Goal: Information Seeking & Learning: Learn about a topic

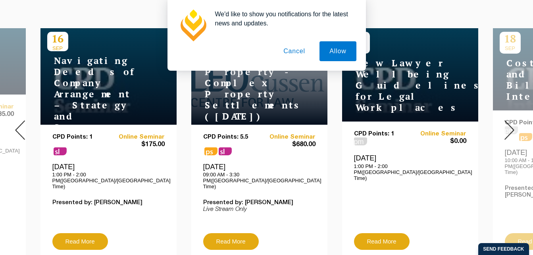
scroll to position [335, 0]
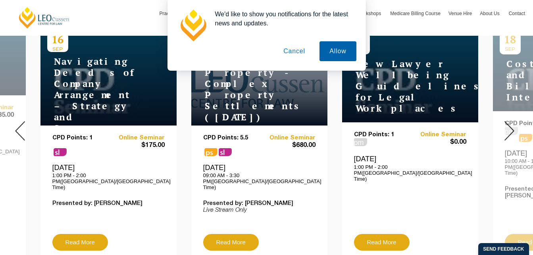
click at [341, 54] on button "Allow" at bounding box center [337, 51] width 36 height 20
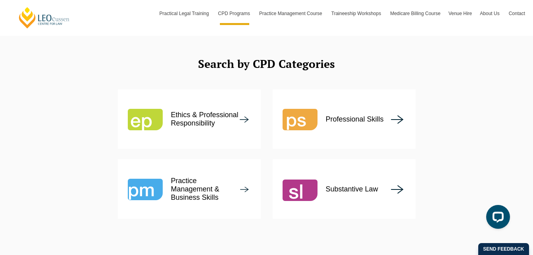
scroll to position [974, 0]
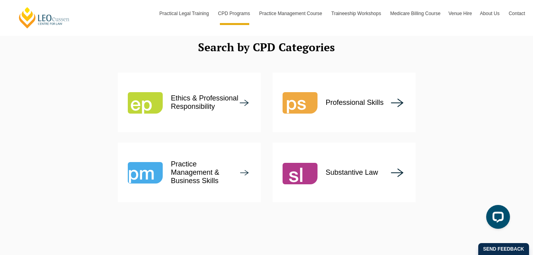
click at [394, 168] on img at bounding box center [397, 172] width 13 height 9
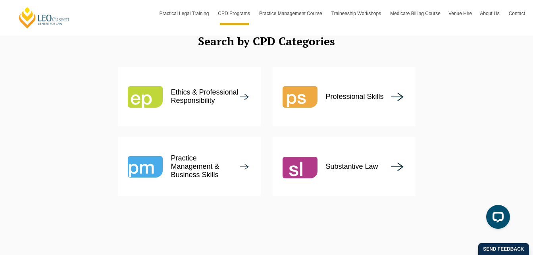
scroll to position [980, 0]
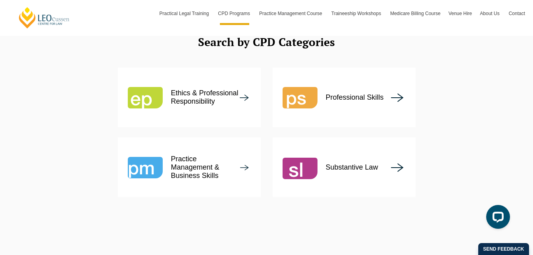
click at [369, 80] on div "Professional Skills" at bounding box center [332, 97] width 101 height 35
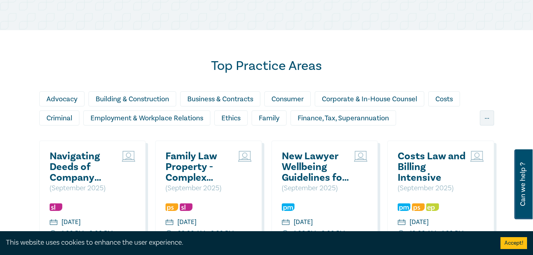
scroll to position [638, 0]
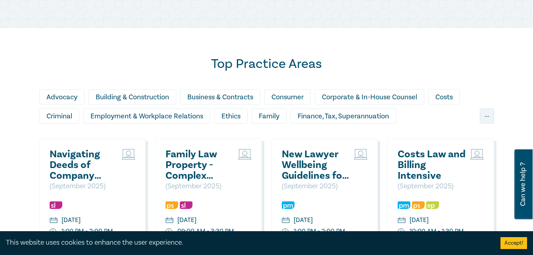
click at [78, 66] on h2 "Top Practice Areas" at bounding box center [266, 64] width 455 height 16
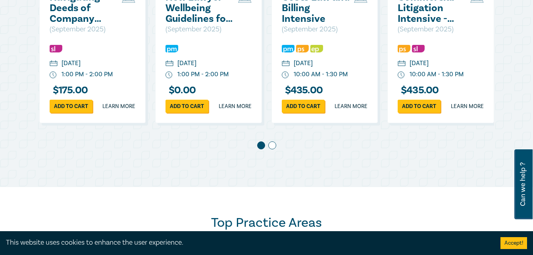
scroll to position [477, 0]
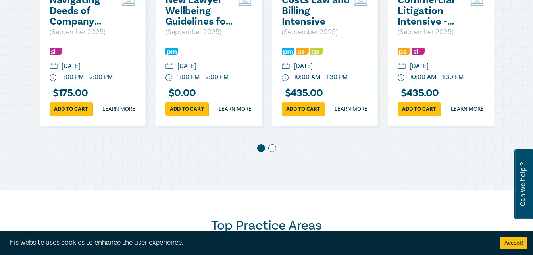
click at [273, 152] on span at bounding box center [272, 148] width 8 height 8
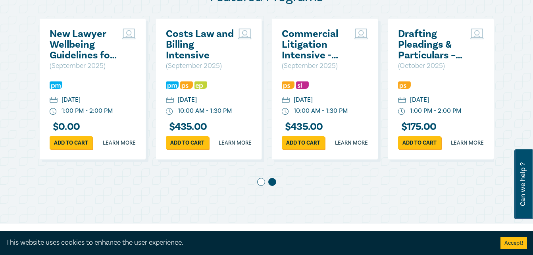
scroll to position [442, 0]
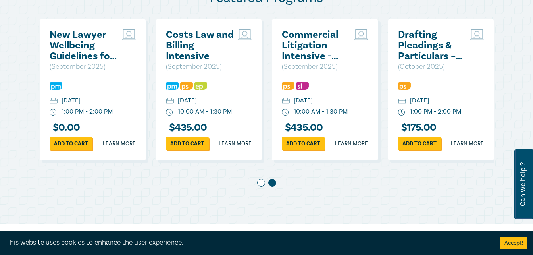
click at [416, 45] on h2 "Drafting Pleadings & Particulars – Tips & Traps" at bounding box center [432, 45] width 69 height 32
click at [467, 150] on div "Add to cart Learn more" at bounding box center [441, 143] width 86 height 13
click at [470, 148] on link "Learn more" at bounding box center [467, 144] width 33 height 8
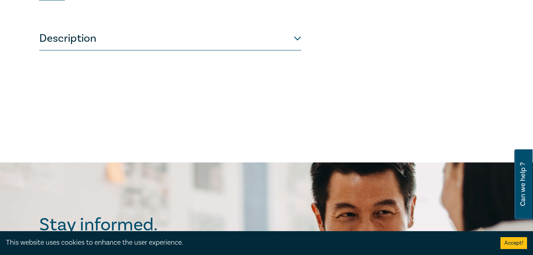
scroll to position [336, 0]
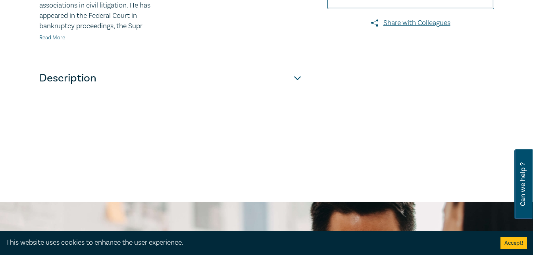
click at [297, 84] on button "Description" at bounding box center [170, 78] width 262 height 24
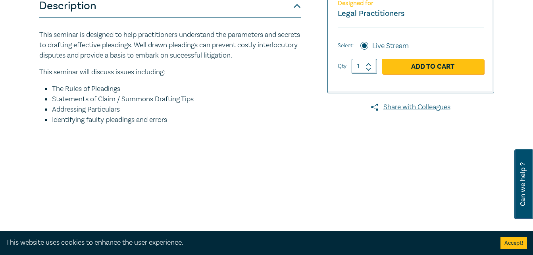
scroll to position [239, 0]
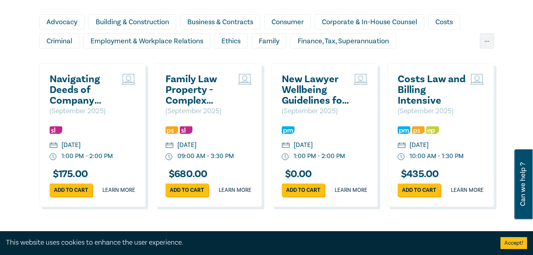
scroll to position [714, 0]
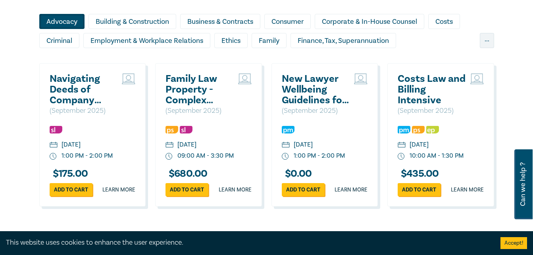
click at [63, 29] on div "Advocacy" at bounding box center [61, 21] width 45 height 15
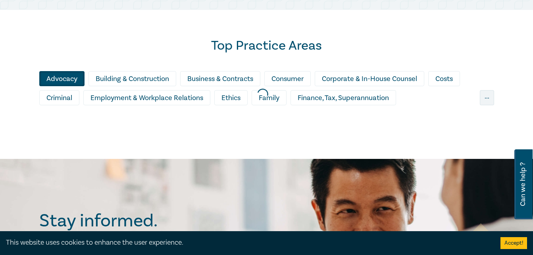
scroll to position [651, 0]
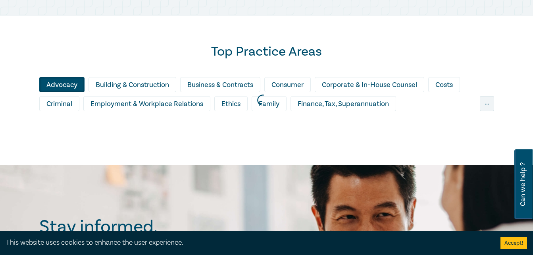
click at [515, 246] on button "Accept!" at bounding box center [513, 243] width 27 height 12
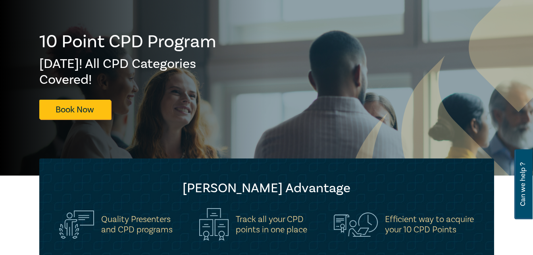
scroll to position [0, 0]
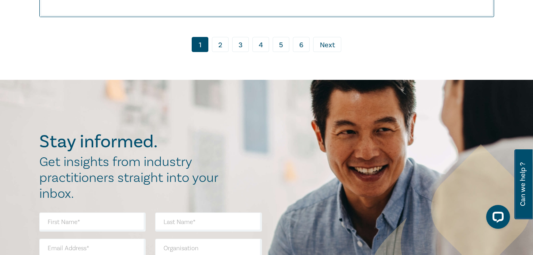
scroll to position [4495, 0]
click at [221, 52] on link "2" at bounding box center [220, 44] width 17 height 15
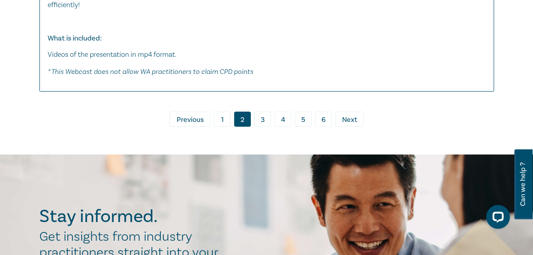
scroll to position [3716, 0]
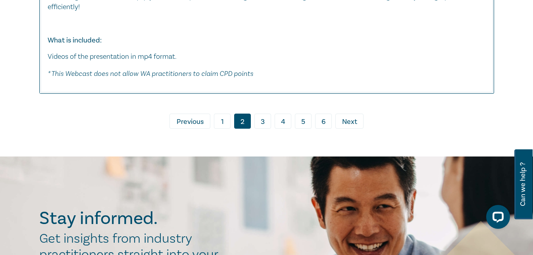
click at [350, 127] on span "Next" at bounding box center [349, 122] width 15 height 10
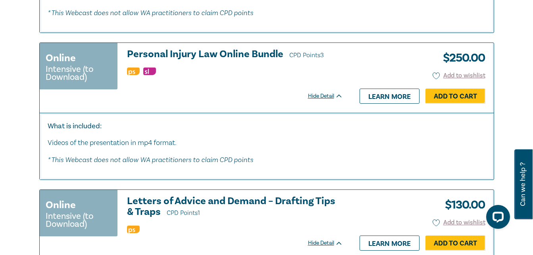
scroll to position [2099, 0]
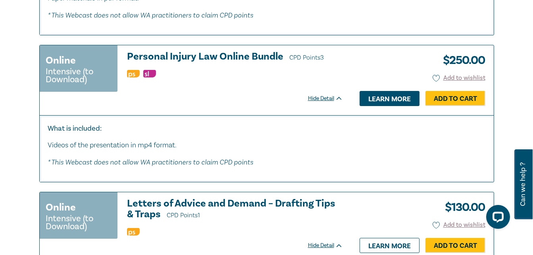
click at [393, 100] on link "Learn more" at bounding box center [389, 98] width 60 height 15
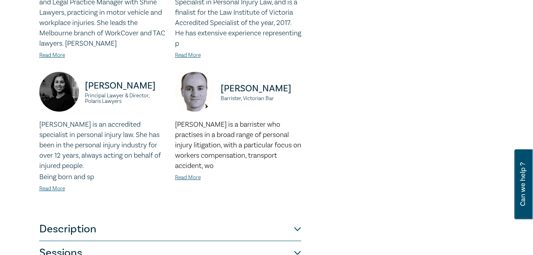
scroll to position [314, 0]
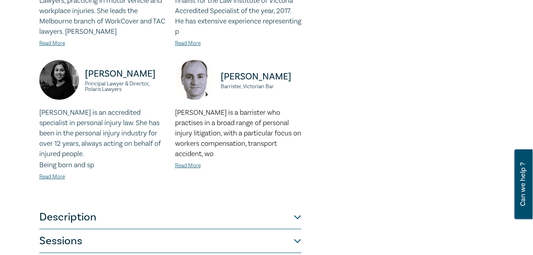
click at [52, 181] on div "[PERSON_NAME] is an accredited specialist in personal injury law. She has been …" at bounding box center [102, 145] width 126 height 74
click at [53, 179] on link "Read More" at bounding box center [52, 176] width 26 height 7
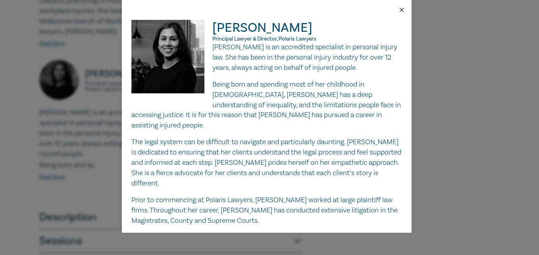
click at [403, 10] on button "Close" at bounding box center [401, 9] width 7 height 7
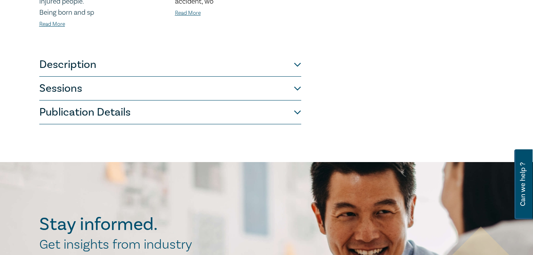
scroll to position [468, 0]
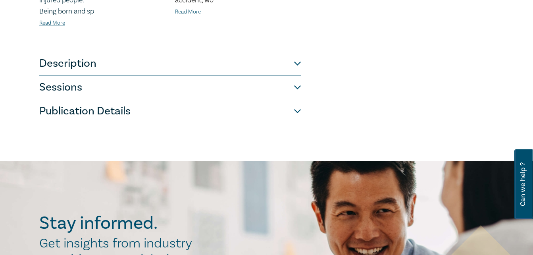
click at [300, 66] on button "Description" at bounding box center [170, 64] width 262 height 24
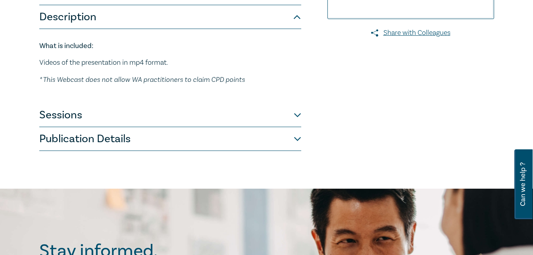
scroll to position [223, 0]
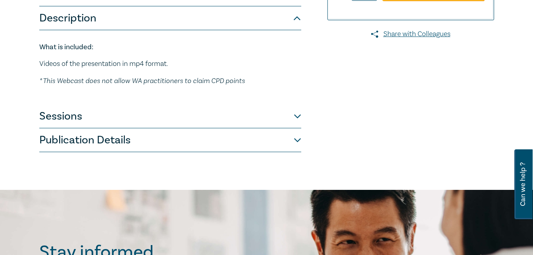
click at [295, 120] on button "Sessions" at bounding box center [170, 116] width 262 height 24
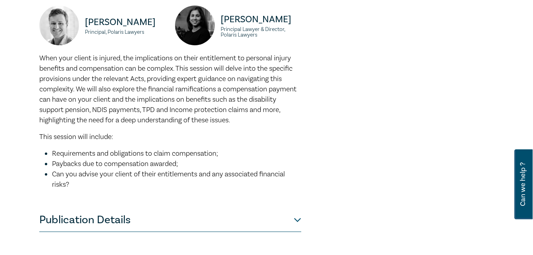
scroll to position [731, 0]
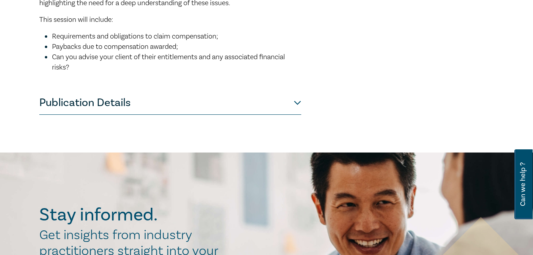
click at [300, 115] on button "Publication Details" at bounding box center [170, 103] width 262 height 24
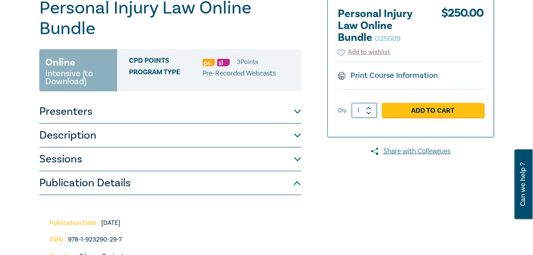
scroll to position [108, 0]
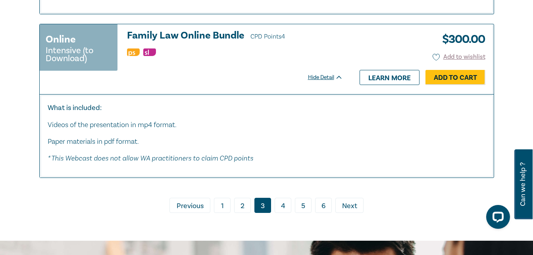
scroll to position [3967, 0]
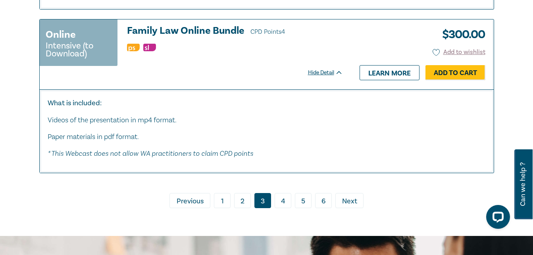
click at [279, 202] on link "4" at bounding box center [283, 200] width 17 height 15
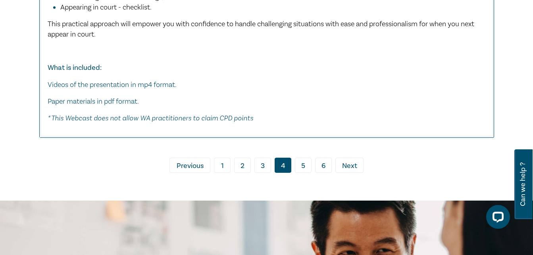
scroll to position [4487, 0]
click at [302, 172] on link "5" at bounding box center [303, 164] width 17 height 15
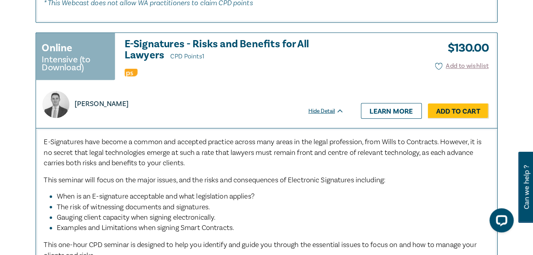
scroll to position [1216, 0]
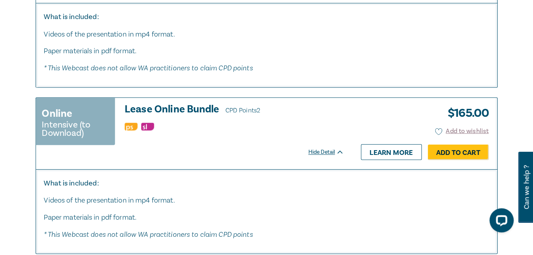
click at [237, 126] on ul at bounding box center [235, 124] width 216 height 8
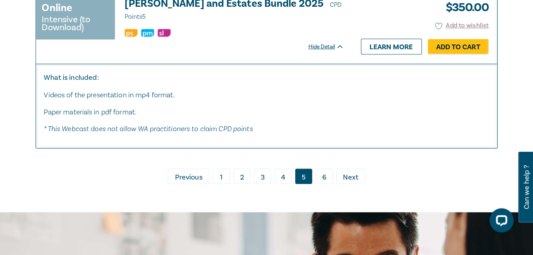
scroll to position [3858, 0]
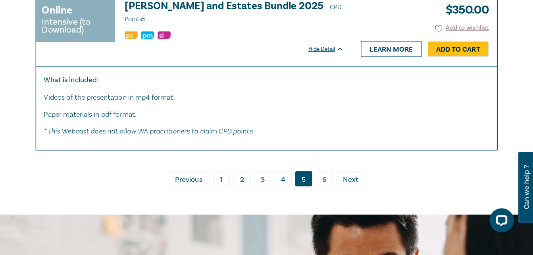
click at [324, 170] on link "6" at bounding box center [323, 175] width 17 height 15
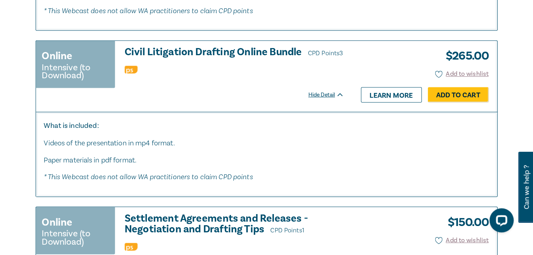
scroll to position [3268, 0]
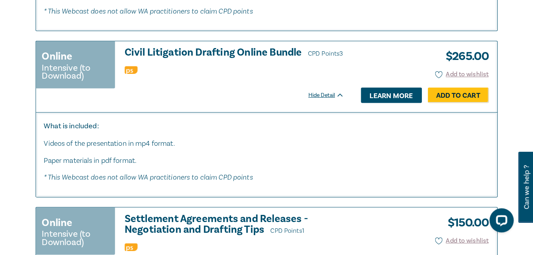
click at [390, 101] on link "Learn more" at bounding box center [389, 93] width 60 height 15
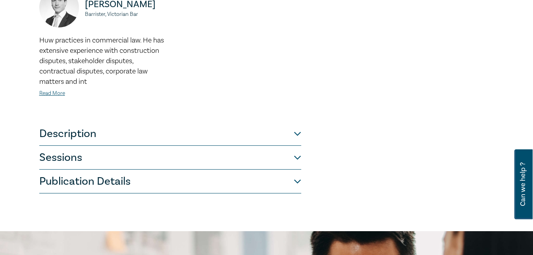
scroll to position [403, 0]
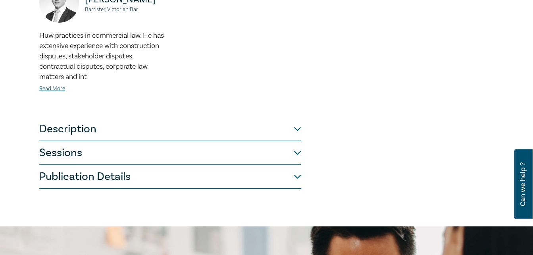
click at [297, 129] on button "Description" at bounding box center [170, 129] width 262 height 24
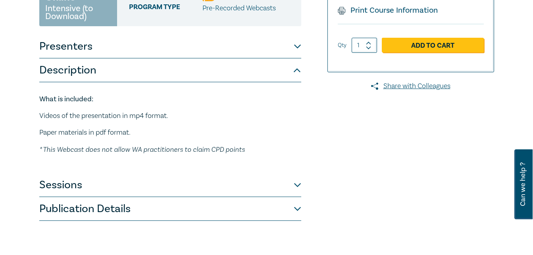
scroll to position [168, 0]
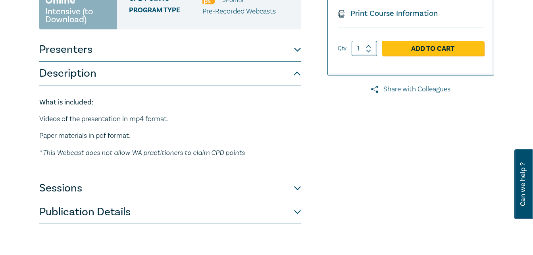
click at [298, 187] on button "Sessions" at bounding box center [170, 188] width 262 height 24
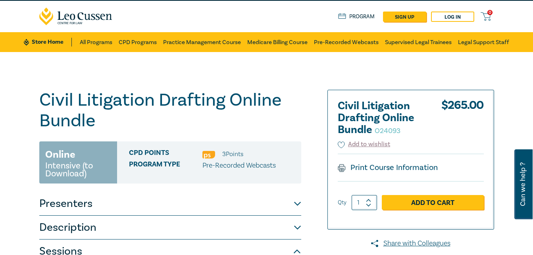
scroll to position [0, 0]
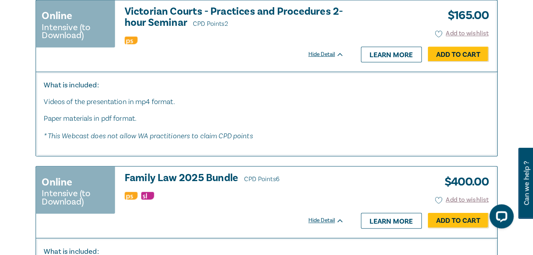
scroll to position [1252, 0]
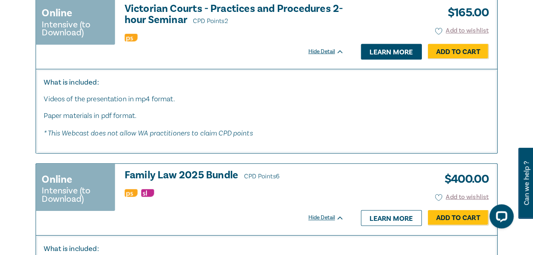
click at [395, 62] on link "Learn more" at bounding box center [389, 54] width 60 height 15
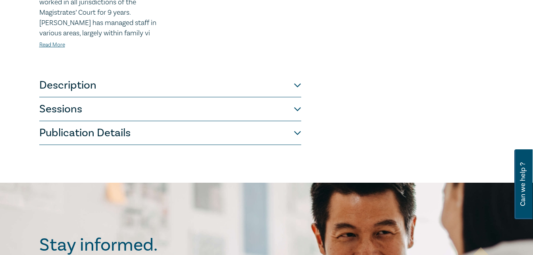
scroll to position [439, 0]
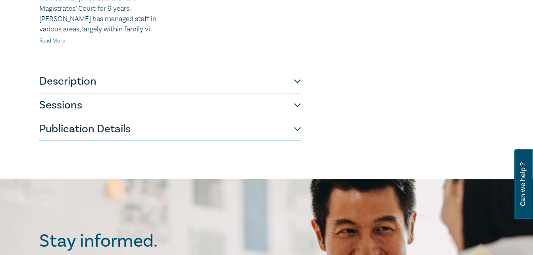
click at [299, 101] on button "Sessions" at bounding box center [170, 105] width 262 height 24
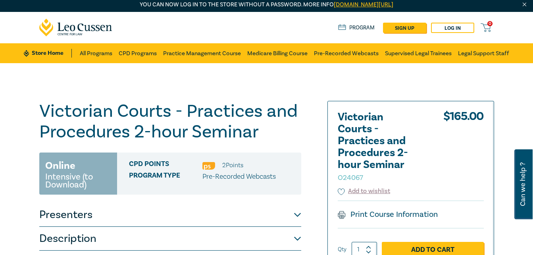
scroll to position [0, 0]
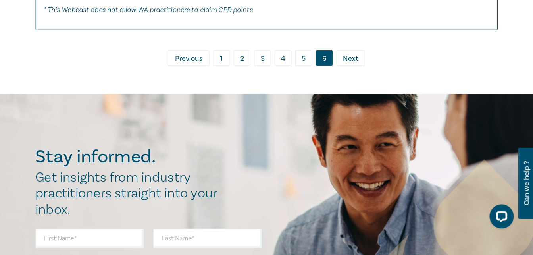
scroll to position [3901, 0]
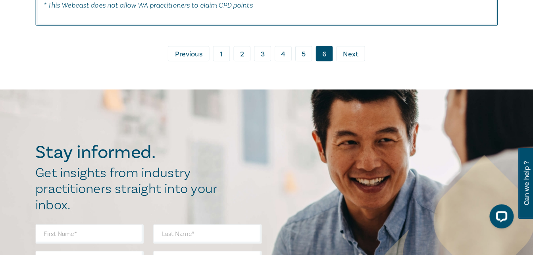
click at [226, 64] on link "1" at bounding box center [222, 56] width 17 height 15
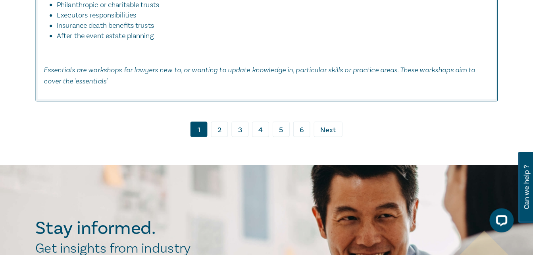
scroll to position [4405, 0]
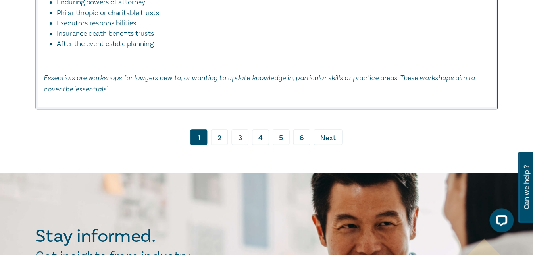
click at [223, 142] on link "2" at bounding box center [220, 134] width 17 height 15
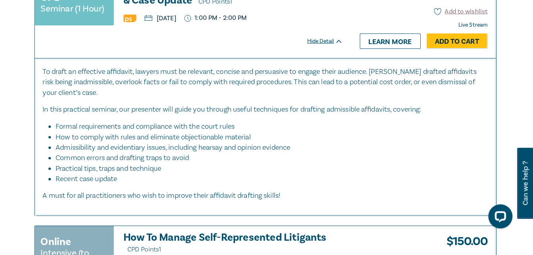
scroll to position [2992, 0]
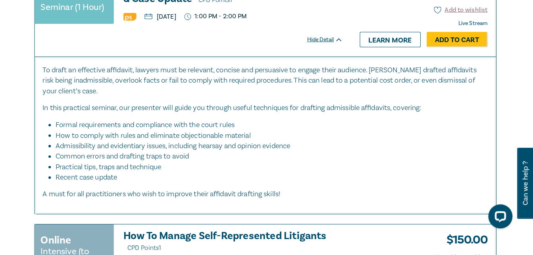
click at [331, 132] on li "Formal requirements and compliance with the court rules" at bounding box center [268, 127] width 417 height 10
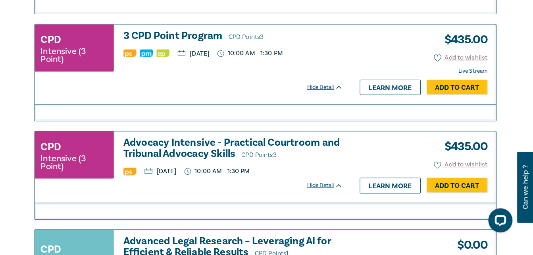
scroll to position [2486, 0]
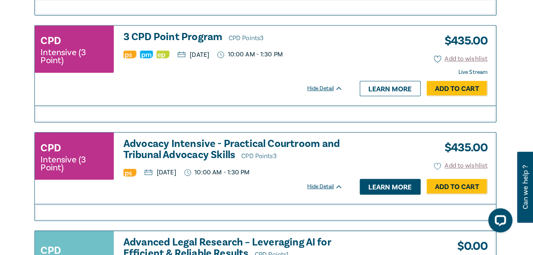
click at [399, 191] on link "Learn more" at bounding box center [389, 183] width 60 height 15
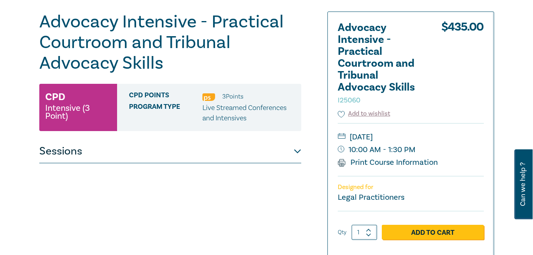
scroll to position [82, 0]
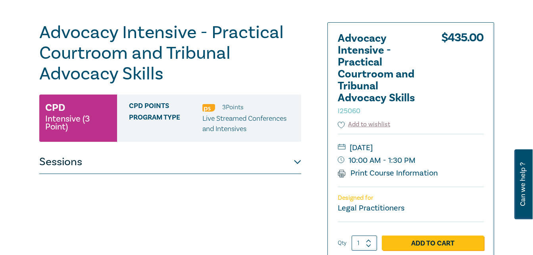
click at [298, 161] on button "Sessions" at bounding box center [170, 162] width 262 height 24
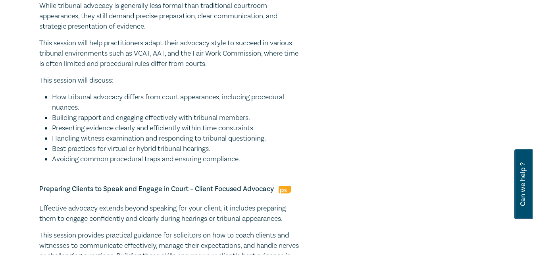
scroll to position [478, 0]
click at [18, 217] on div "Advocacy Intensive - Practical Courtroom and Tribunal Advocacy Skills I25060 CP…" at bounding box center [266, 0] width 533 height 824
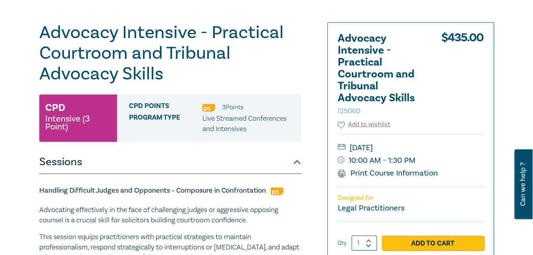
scroll to position [0, 0]
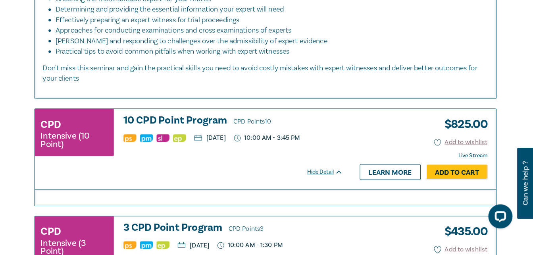
scroll to position [2294, 0]
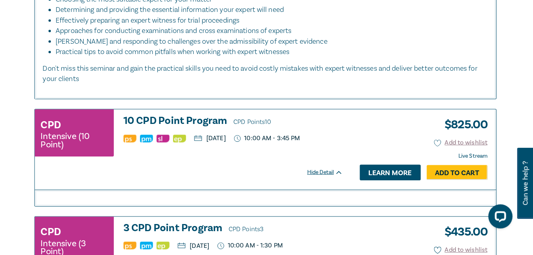
click at [382, 181] on link "Learn more" at bounding box center [389, 173] width 60 height 15
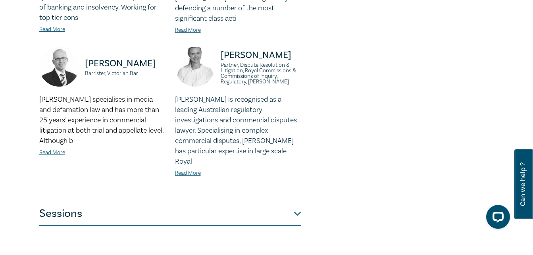
scroll to position [743, 0]
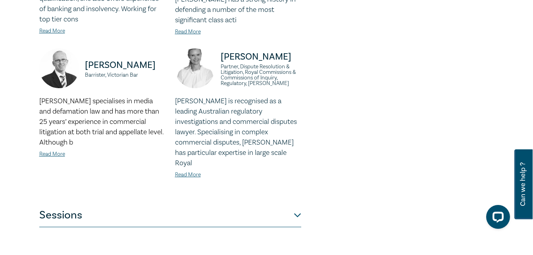
click at [297, 207] on button "Sessions" at bounding box center [170, 215] width 262 height 24
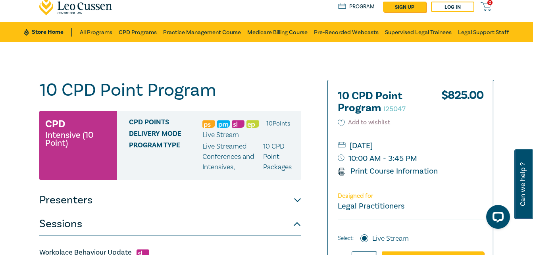
scroll to position [0, 0]
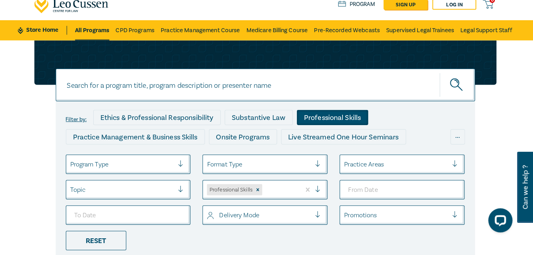
scroll to position [17, 0]
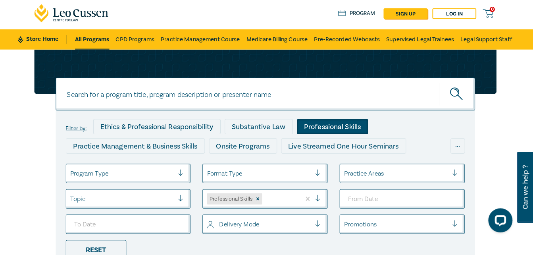
click at [117, 97] on input at bounding box center [266, 93] width 413 height 32
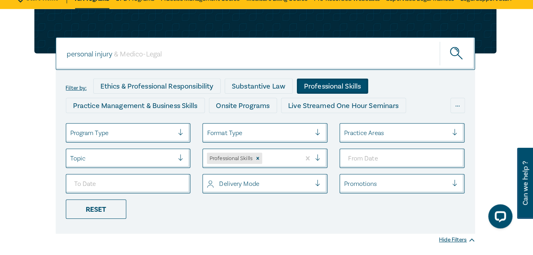
scroll to position [55, 0]
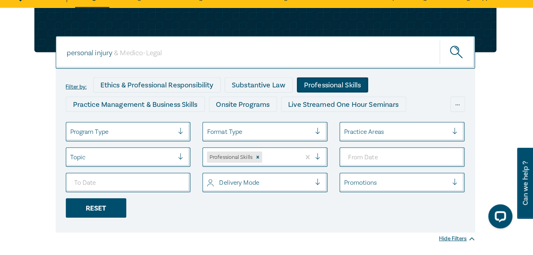
type input "personal injury"
click at [94, 208] on div "Reset" at bounding box center [100, 208] width 60 height 19
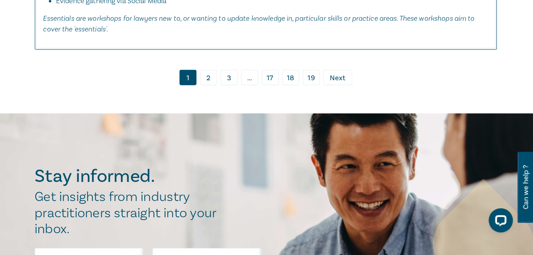
scroll to position [3908, 0]
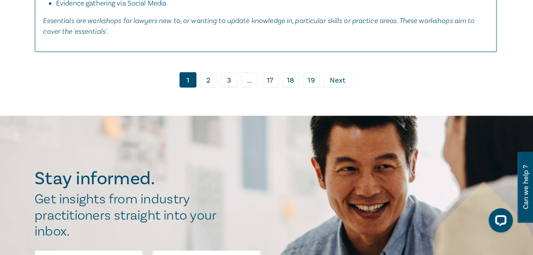
click at [212, 86] on link "2" at bounding box center [210, 78] width 17 height 15
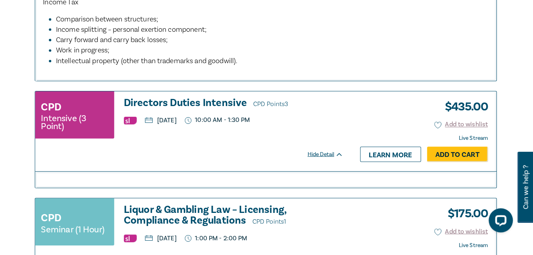
scroll to position [1539, 0]
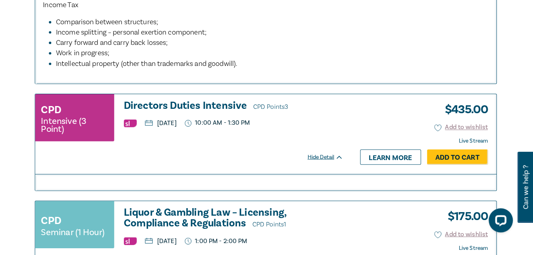
click at [332, 129] on div "CPD Intensive (3 Point) Directors Duties Intensive CPD Points 3 Tuesday, 21 Oct…" at bounding box center [191, 119] width 303 height 42
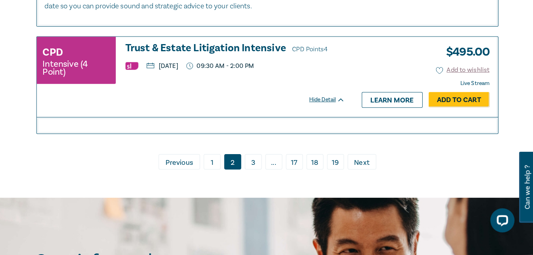
scroll to position [3810, 0]
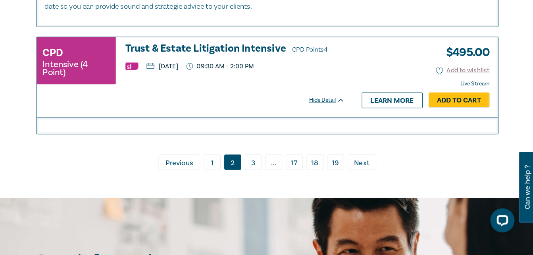
click at [250, 167] on link "3" at bounding box center [252, 159] width 17 height 15
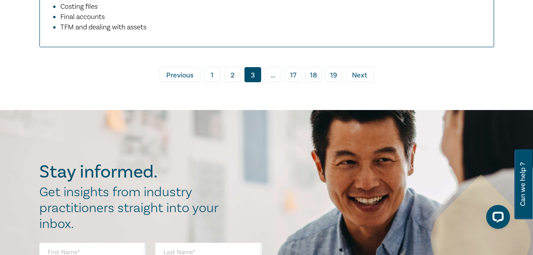
scroll to position [4108, 0]
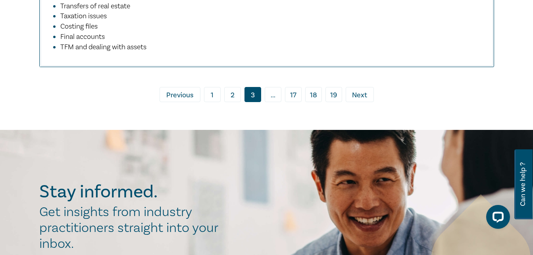
click at [360, 100] on span "Next" at bounding box center [359, 95] width 15 height 10
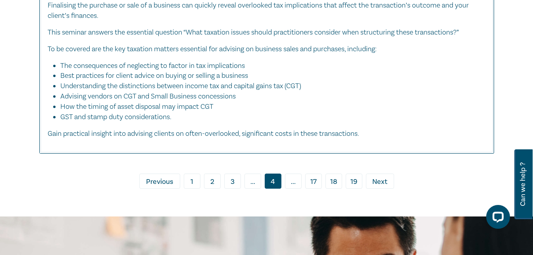
scroll to position [3661, 0]
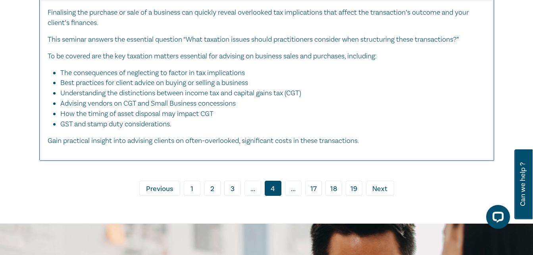
click at [382, 194] on span "Next" at bounding box center [379, 189] width 15 height 10
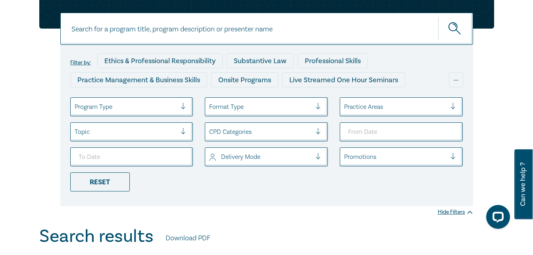
scroll to position [81, 0]
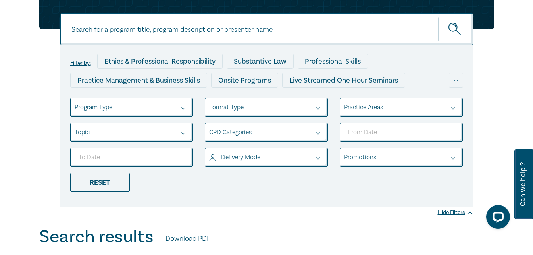
click at [157, 27] on input at bounding box center [266, 29] width 413 height 32
click at [453, 27] on icon "submit" at bounding box center [455, 30] width 14 height 14
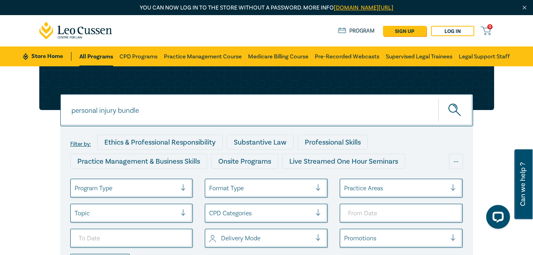
click at [167, 109] on input "personal injury bundle" at bounding box center [266, 110] width 413 height 32
type input "personal injury"
click at [438, 98] on button "submit" at bounding box center [455, 110] width 35 height 24
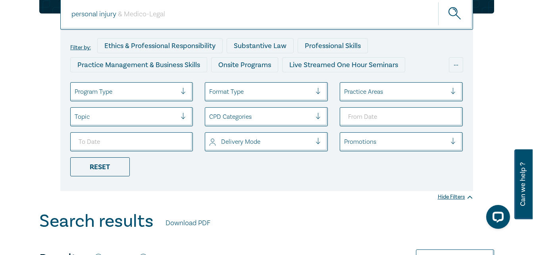
scroll to position [101, 0]
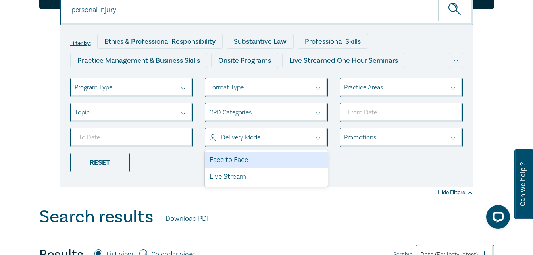
click at [323, 136] on div at bounding box center [321, 137] width 12 height 8
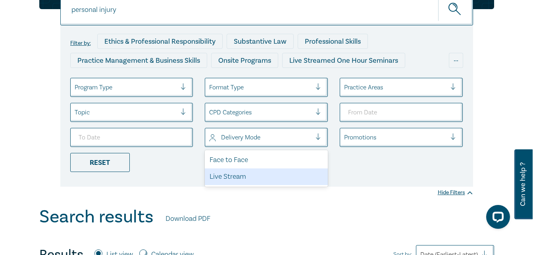
click at [263, 174] on div "Live Stream" at bounding box center [266, 176] width 123 height 17
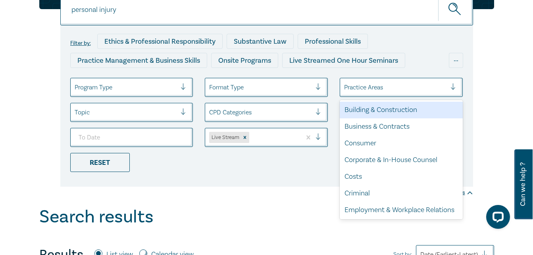
click at [384, 86] on div at bounding box center [395, 87] width 102 height 10
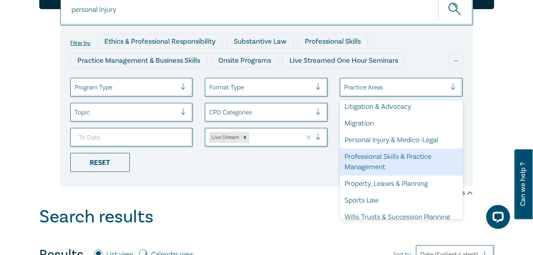
scroll to position [236, 0]
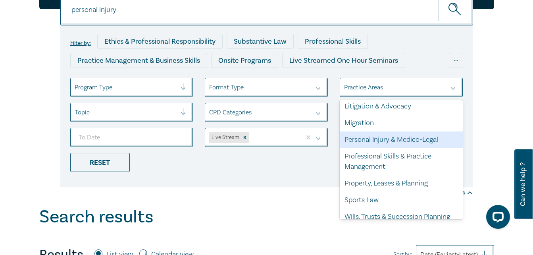
click at [367, 144] on div "Personal Injury & Medico-Legal" at bounding box center [401, 139] width 123 height 17
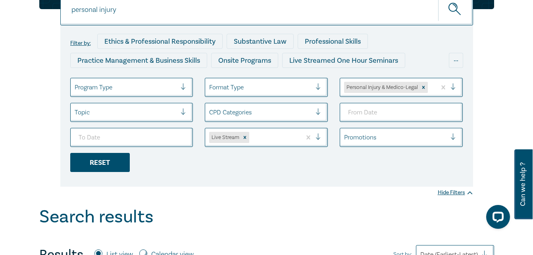
click at [102, 161] on div "Reset" at bounding box center [100, 162] width 60 height 19
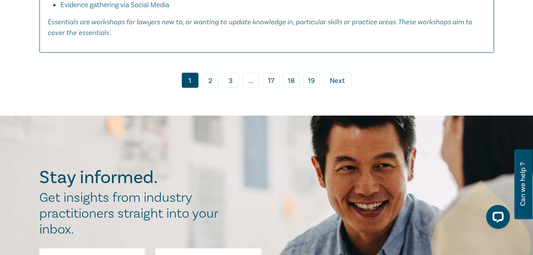
scroll to position [3906, 0]
click at [212, 88] on link "2" at bounding box center [210, 80] width 17 height 15
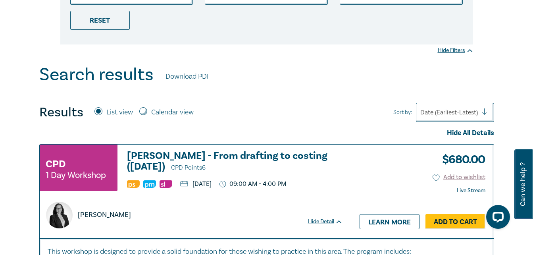
scroll to position [233, 0]
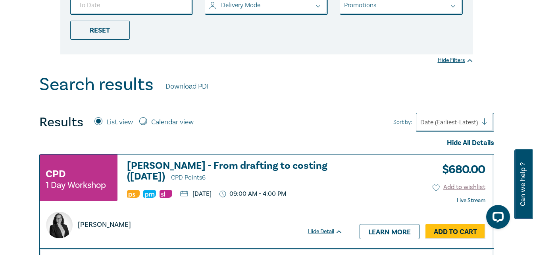
click at [212, 95] on div "Search results Download PDF" at bounding box center [266, 86] width 455 height 25
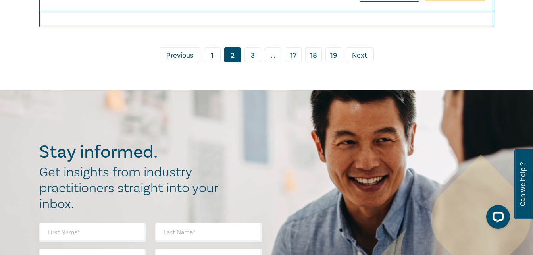
scroll to position [3914, 0]
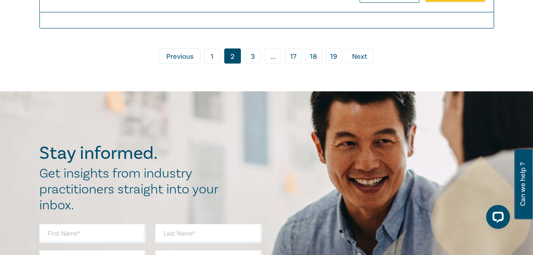
click at [251, 63] on link "3" at bounding box center [252, 55] width 17 height 15
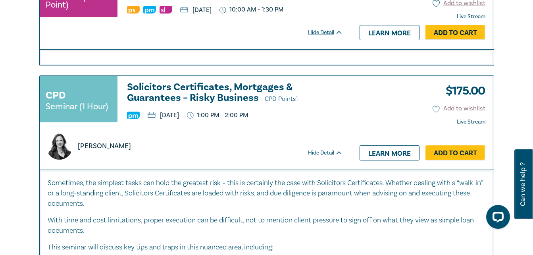
scroll to position [1822, 0]
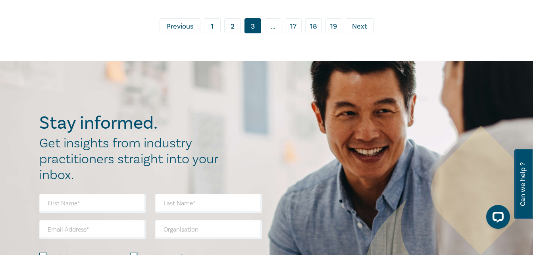
scroll to position [4162, 0]
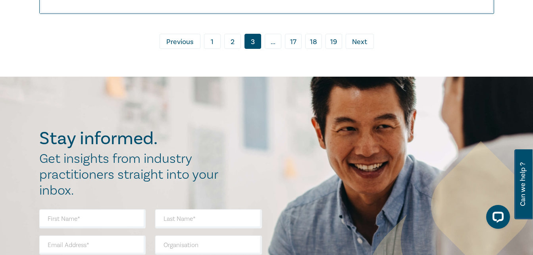
click at [362, 47] on span "Next" at bounding box center [359, 42] width 15 height 10
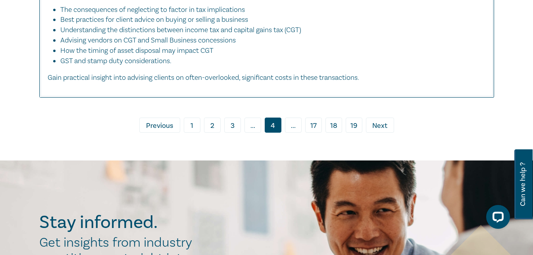
scroll to position [3724, 0]
click at [382, 131] on span "Next" at bounding box center [379, 125] width 15 height 10
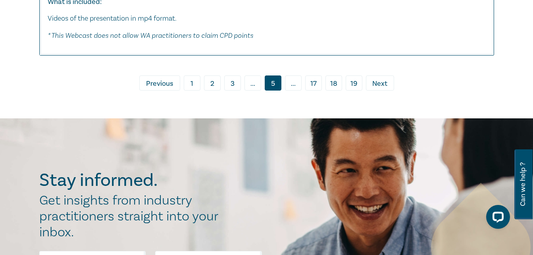
scroll to position [4484, 0]
click at [373, 89] on span "Next" at bounding box center [379, 84] width 15 height 10
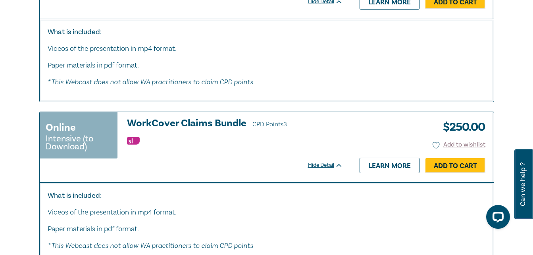
scroll to position [3411, 0]
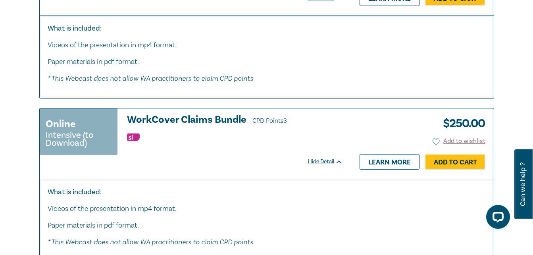
click at [196, 119] on h3 "WorkCover Claims Bundle CPD Points 3" at bounding box center [235, 120] width 216 height 12
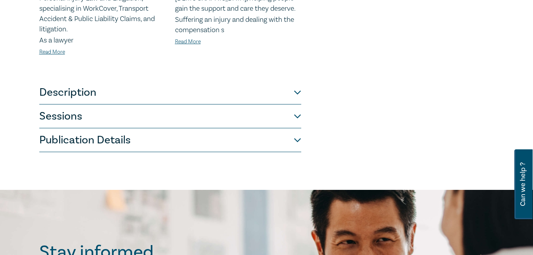
scroll to position [429, 0]
click at [299, 80] on button "Description" at bounding box center [170, 92] width 262 height 24
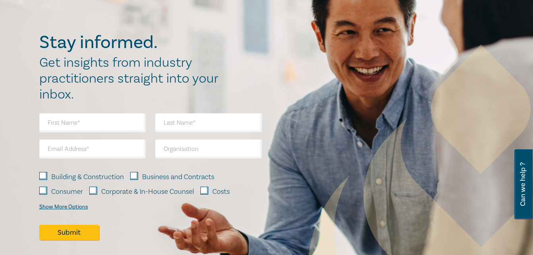
scroll to position [426, 0]
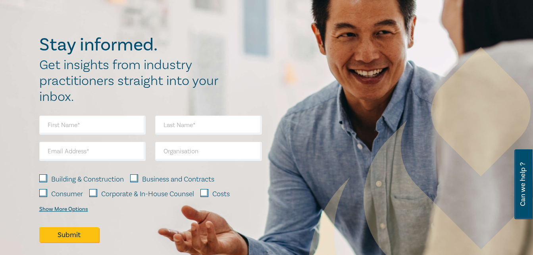
click at [299, 80] on div "Stay informed. Get insights from industry practitioners straight into your inbo…" at bounding box center [267, 144] width 464 height 218
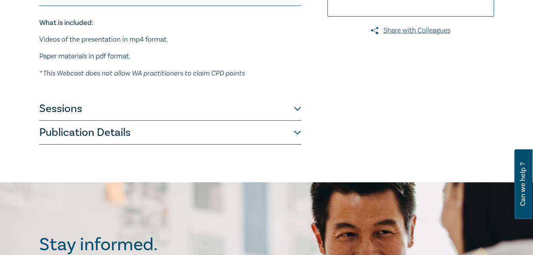
scroll to position [227, 0]
click at [302, 111] on div "WorkCover Claims Bundle O25075 Online Intensive (to Download) CPD Points 3 Poin…" at bounding box center [189, 10] width 309 height 267
click at [298, 108] on button "Sessions" at bounding box center [170, 109] width 262 height 24
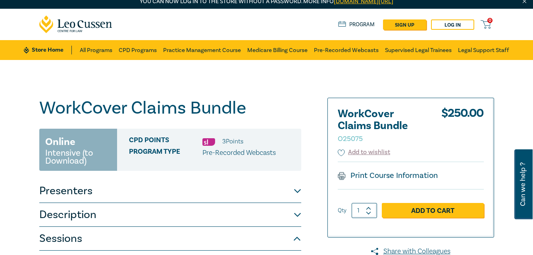
scroll to position [0, 0]
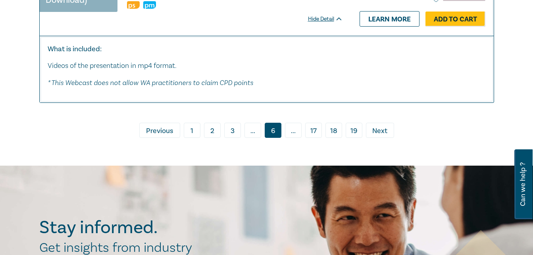
scroll to position [3718, 0]
click at [382, 129] on span "Next" at bounding box center [379, 130] width 15 height 10
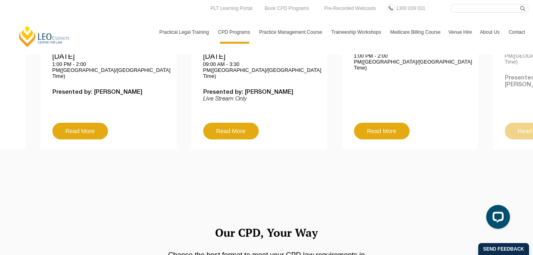
scroll to position [332, 0]
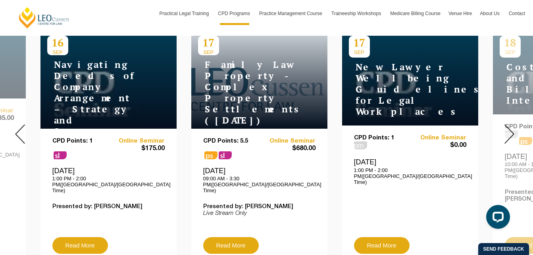
click at [21, 128] on img at bounding box center [20, 133] width 10 height 19
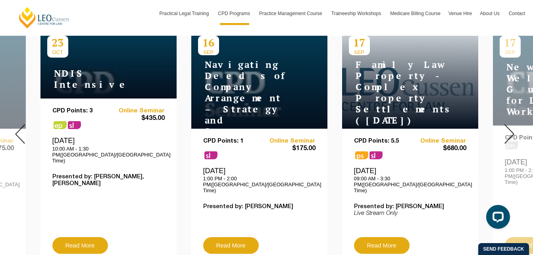
click at [21, 128] on img at bounding box center [20, 133] width 10 height 19
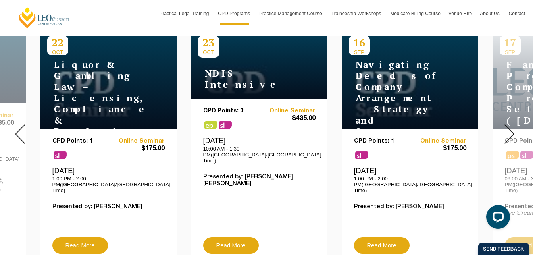
click at [21, 128] on img at bounding box center [20, 133] width 10 height 19
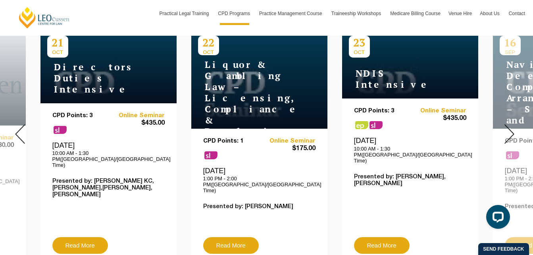
click at [21, 128] on img at bounding box center [20, 133] width 10 height 19
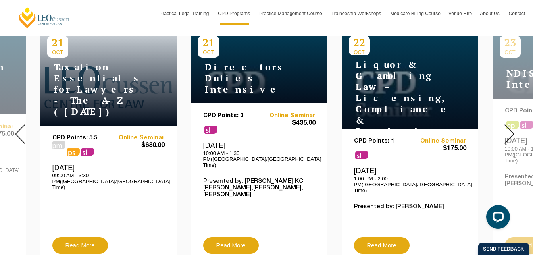
click at [21, 128] on img at bounding box center [20, 133] width 10 height 19
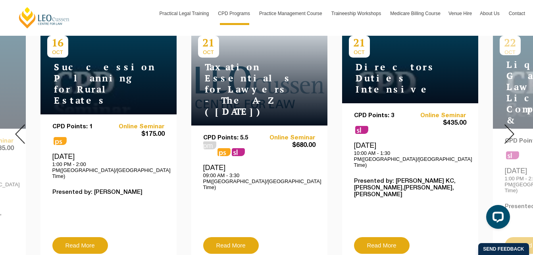
click at [21, 128] on img at bounding box center [20, 133] width 10 height 19
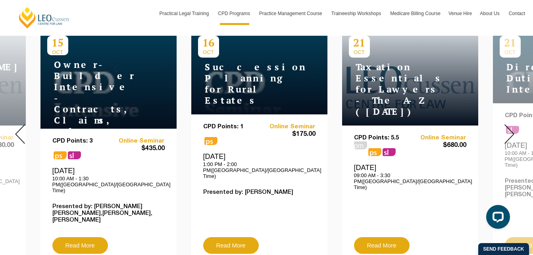
click at [21, 128] on img at bounding box center [20, 133] width 10 height 19
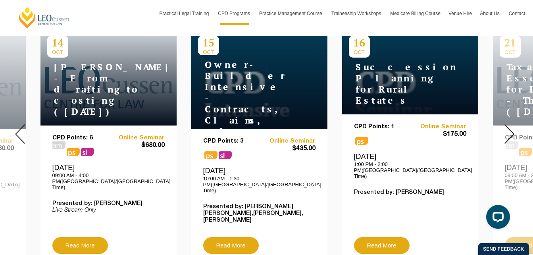
click at [21, 128] on img at bounding box center [20, 133] width 10 height 19
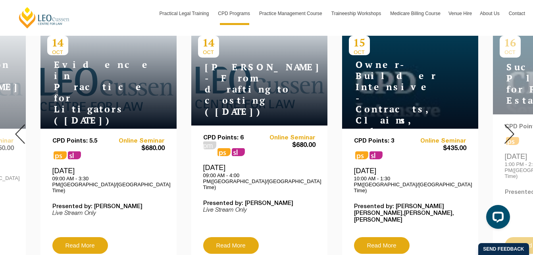
click at [21, 128] on img at bounding box center [20, 133] width 10 height 19
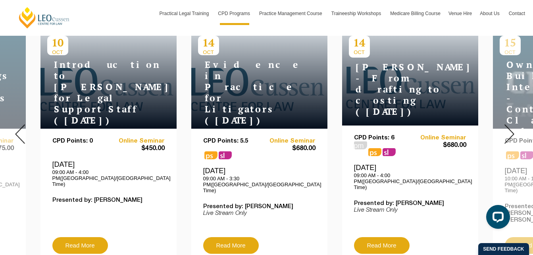
click at [21, 128] on img at bounding box center [20, 133] width 10 height 19
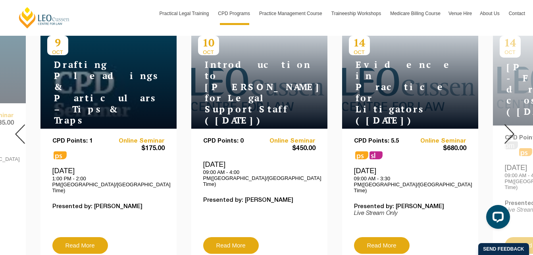
click at [21, 128] on img at bounding box center [20, 133] width 10 height 19
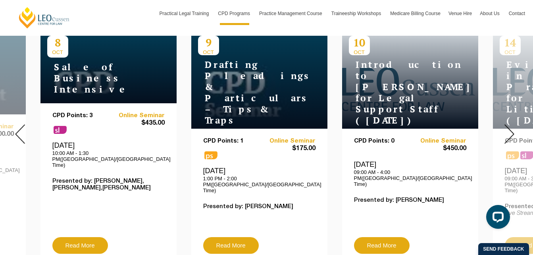
click at [21, 128] on img at bounding box center [20, 133] width 10 height 19
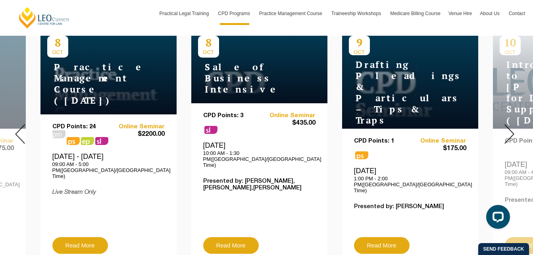
click at [21, 128] on img at bounding box center [20, 133] width 10 height 19
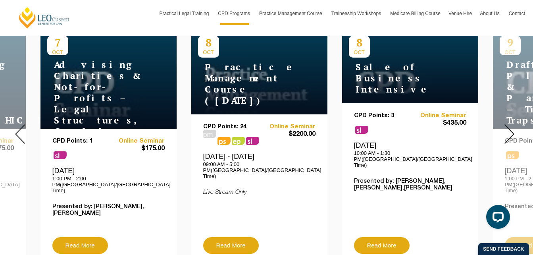
click at [21, 128] on img at bounding box center [20, 133] width 10 height 19
